Goal: Task Accomplishment & Management: Use online tool/utility

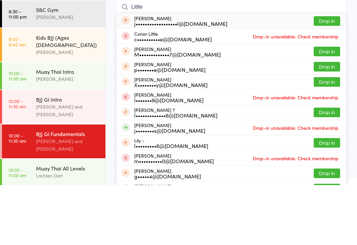
type input "Little"
click at [332, 107] on button "Drop in" at bounding box center [327, 112] width 26 height 10
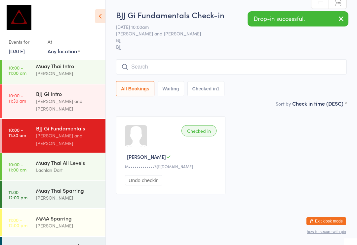
scroll to position [3, 0]
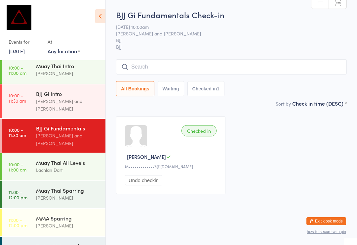
click at [64, 242] on div "BJJ No Gi Comp Class" at bounding box center [68, 245] width 64 height 7
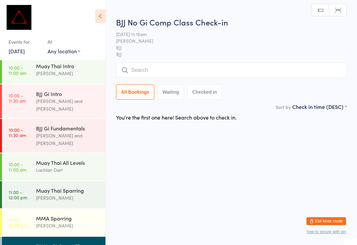
click at [218, 70] on input "search" at bounding box center [231, 70] width 231 height 15
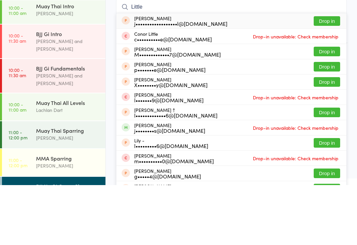
type input "Little"
click at [329, 107] on button "Drop in" at bounding box center [327, 112] width 26 height 10
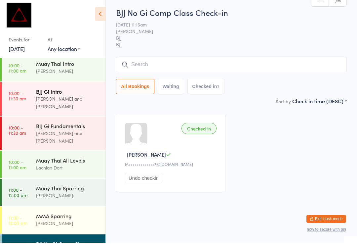
click at [82, 90] on div "BJJ Gi Intro" at bounding box center [68, 93] width 64 height 7
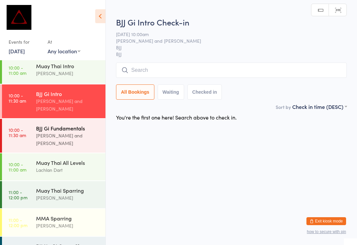
click at [68, 132] on div "[PERSON_NAME] and [PERSON_NAME]" at bounding box center [68, 139] width 64 height 15
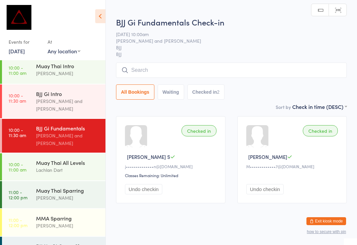
click at [185, 68] on input "search" at bounding box center [231, 70] width 231 height 15
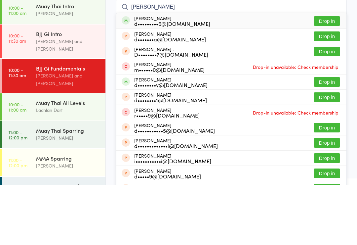
type input "[PERSON_NAME]"
click at [335, 76] on button "Drop in" at bounding box center [327, 81] width 26 height 10
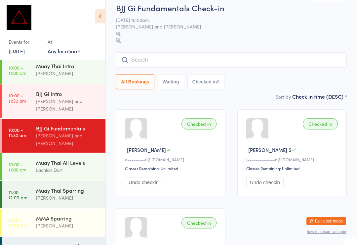
scroll to position [66, 0]
click at [73, 124] on div "BJJ Gi Fundamentals" at bounding box center [68, 127] width 64 height 7
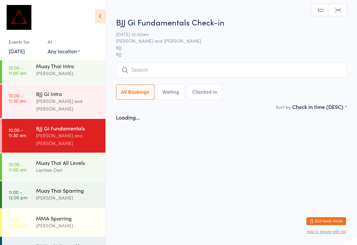
scroll to position [0, 0]
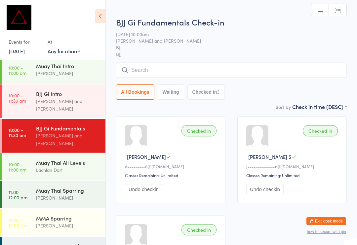
click at [208, 72] on input "search" at bounding box center [231, 70] width 231 height 15
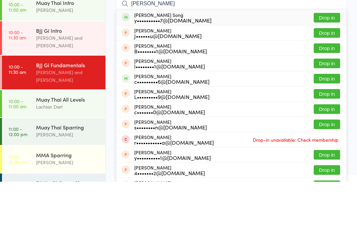
type input "[PERSON_NAME]"
click at [326, 76] on button "Drop in" at bounding box center [327, 81] width 26 height 10
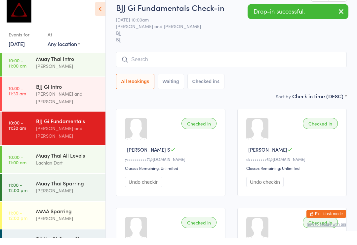
scroll to position [55, 0]
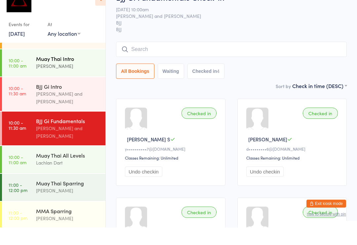
click at [50, 80] on div "[PERSON_NAME]" at bounding box center [68, 84] width 64 height 8
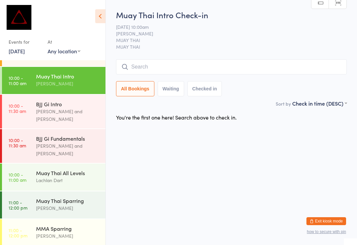
click at [167, 71] on input "search" at bounding box center [231, 66] width 231 height 15
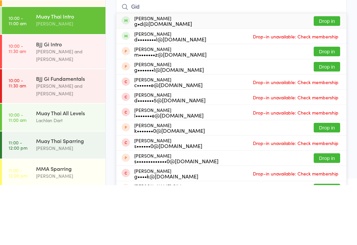
type input "Gid"
click at [323, 76] on button "Drop in" at bounding box center [327, 81] width 26 height 10
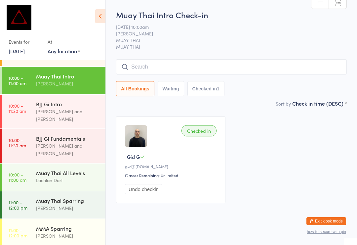
click at [202, 67] on input "search" at bounding box center [231, 66] width 231 height 15
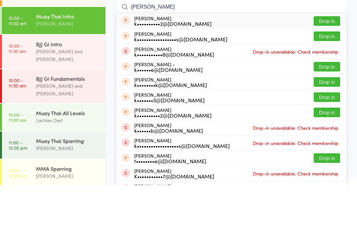
type input "[PERSON_NAME]"
click at [323, 122] on button "Drop in" at bounding box center [327, 127] width 26 height 10
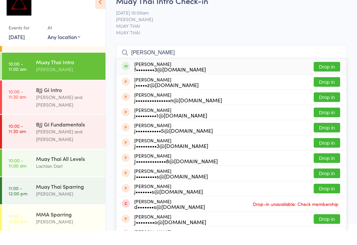
type input "[PERSON_NAME]"
click at [323, 76] on button "Drop in" at bounding box center [327, 81] width 26 height 10
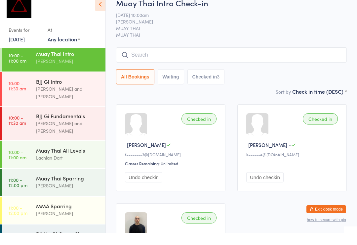
scroll to position [66, 0]
click at [65, 97] on div "[PERSON_NAME] and [PERSON_NAME]" at bounding box center [68, 104] width 64 height 15
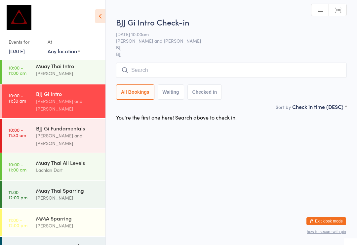
click at [84, 100] on div "BJJ Gi Intro [PERSON_NAME] and [PERSON_NAME]" at bounding box center [70, 101] width 69 height 34
click at [73, 132] on div "[PERSON_NAME] and [PERSON_NAME]" at bounding box center [68, 139] width 64 height 15
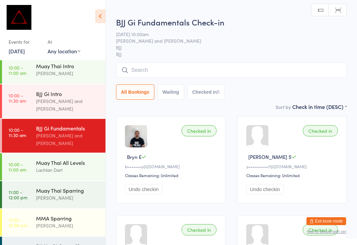
click at [215, 75] on input "search" at bounding box center [231, 70] width 231 height 15
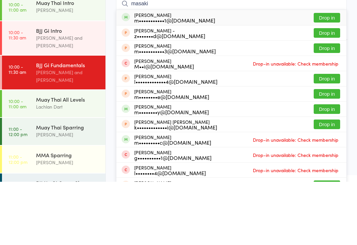
type input "masaki"
click at [337, 76] on button "Drop in" at bounding box center [327, 81] width 26 height 10
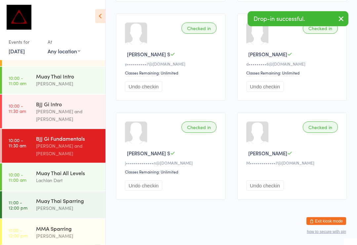
scroll to position [202, 0]
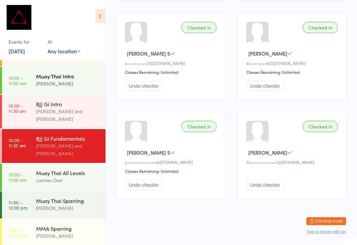
click at [82, 72] on div "Muay Thai Intro" at bounding box center [68, 75] width 64 height 7
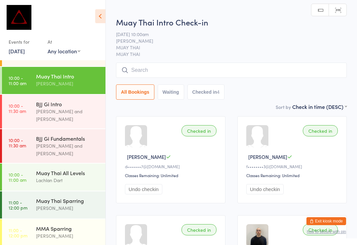
click at [270, 75] on input "search" at bounding box center [231, 70] width 231 height 15
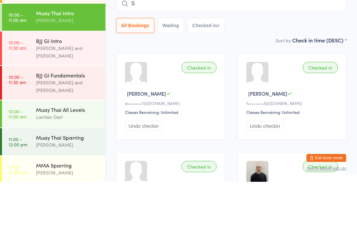
type input "Sa"
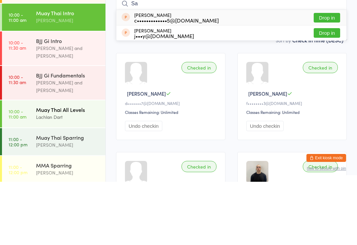
click at [22, 172] on time "10:00 - 11:00 am" at bounding box center [18, 177] width 18 height 11
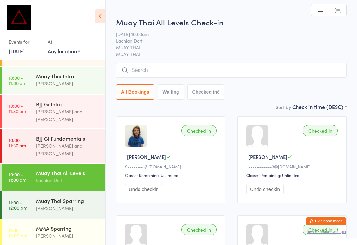
click at [270, 72] on input "search" at bounding box center [231, 70] width 231 height 15
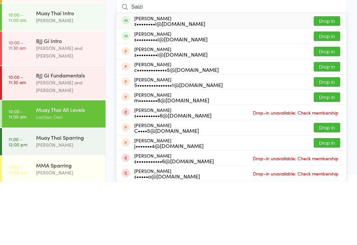
type input "Saizi"
click at [333, 79] on button "Drop in" at bounding box center [327, 84] width 26 height 10
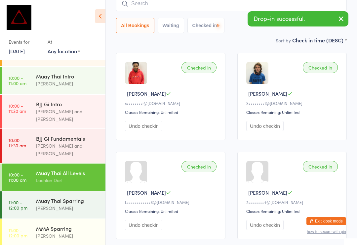
click at [220, 5] on input "search" at bounding box center [231, 3] width 231 height 15
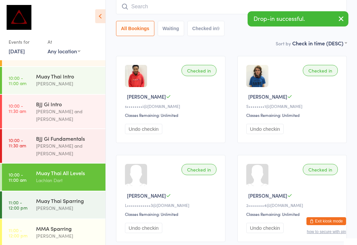
scroll to position [60, 0]
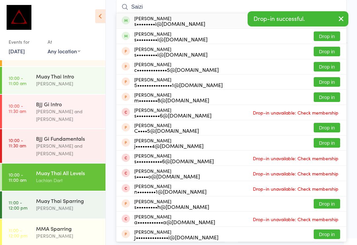
type input "Saizi"
click at [327, 35] on button "Drop in" at bounding box center [327, 36] width 26 height 10
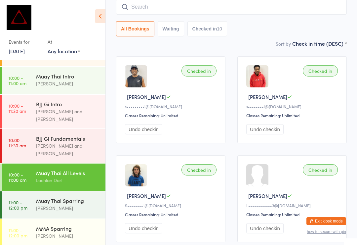
click at [156, 9] on input "search" at bounding box center [231, 6] width 231 height 15
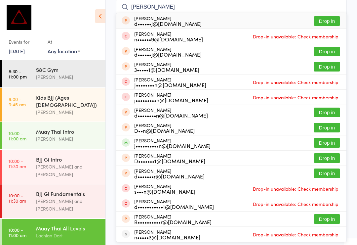
scroll to position [0, 0]
type input "D"
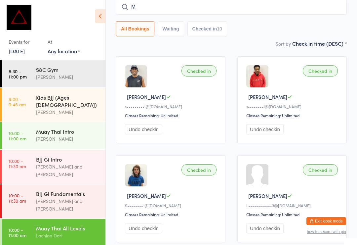
type input "Mi"
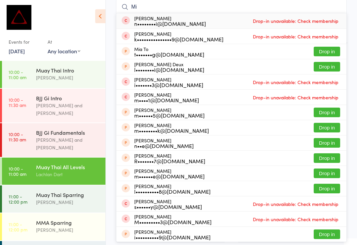
scroll to position [62, 0]
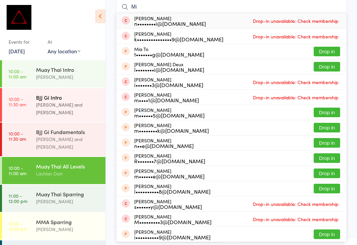
click at [60, 95] on div "BJJ Gi Intro" at bounding box center [68, 97] width 64 height 7
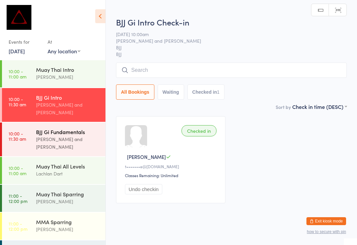
click at [77, 135] on div "[PERSON_NAME] and [PERSON_NAME]" at bounding box center [68, 142] width 64 height 15
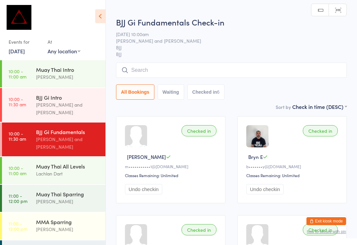
click at [228, 74] on input "search" at bounding box center [231, 70] width 231 height 15
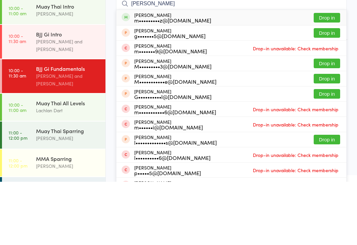
type input "[PERSON_NAME]"
click at [328, 76] on button "Drop in" at bounding box center [327, 81] width 26 height 10
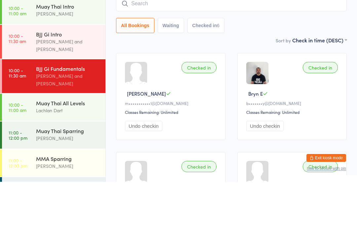
scroll to position [63, 0]
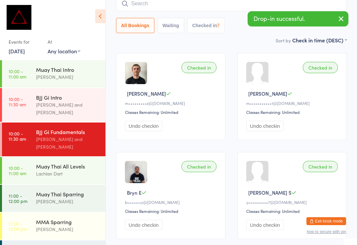
click at [213, 9] on input "search" at bounding box center [231, 3] width 231 height 15
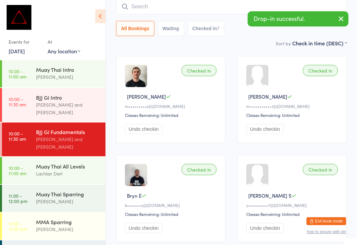
scroll to position [60, 0]
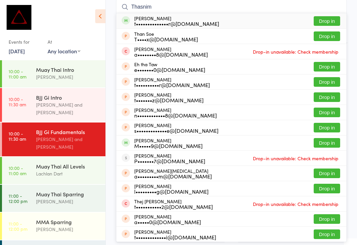
type input "Thasnim"
click at [332, 19] on button "Drop in" at bounding box center [327, 21] width 26 height 10
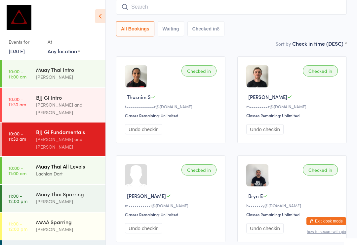
click at [71, 158] on div "Muay Thai All Levels Lachlan Dart" at bounding box center [70, 170] width 69 height 26
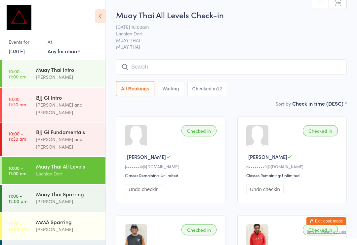
click at [240, 63] on input "search" at bounding box center [231, 66] width 231 height 15
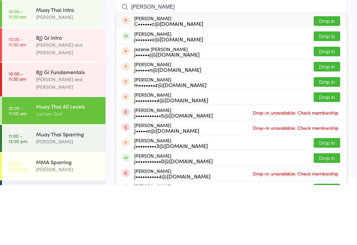
type input "[PERSON_NAME]"
click at [327, 91] on button "Drop in" at bounding box center [327, 96] width 26 height 10
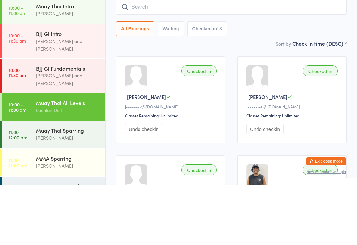
scroll to position [60, 0]
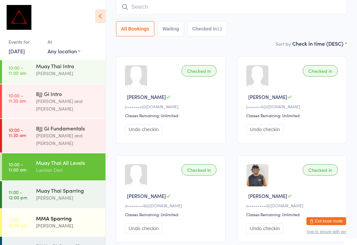
click at [32, 209] on link "11:00 - 12:00 pm MMA Sparring [PERSON_NAME]" at bounding box center [54, 222] width 104 height 27
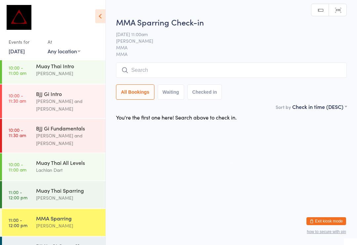
click at [281, 71] on input "search" at bounding box center [231, 70] width 231 height 15
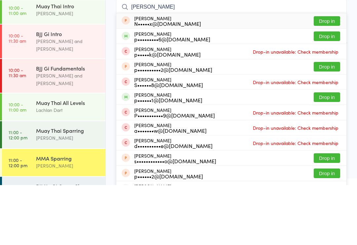
type input "[PERSON_NAME]"
click at [332, 91] on button "Drop in" at bounding box center [327, 96] width 26 height 10
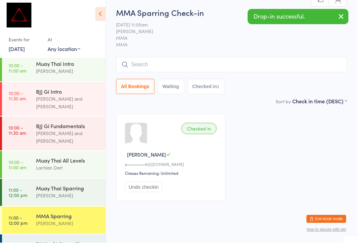
scroll to position [2, 0]
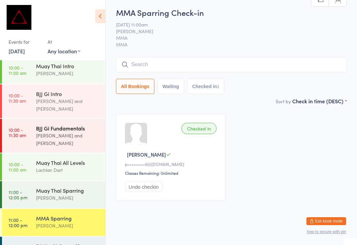
click at [75, 132] on div "[PERSON_NAME] and [PERSON_NAME]" at bounding box center [68, 139] width 64 height 15
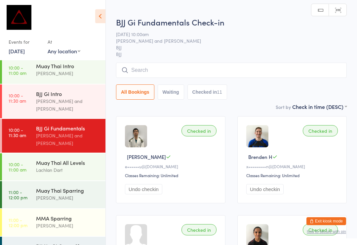
click at [172, 71] on input "search" at bounding box center [231, 70] width 231 height 15
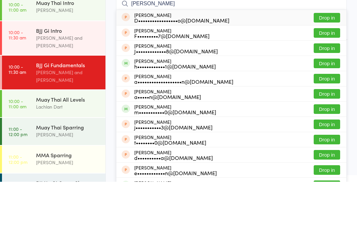
type input "[PERSON_NAME]"
click at [333, 122] on button "Drop in" at bounding box center [327, 127] width 26 height 10
